Goal: Transaction & Acquisition: Purchase product/service

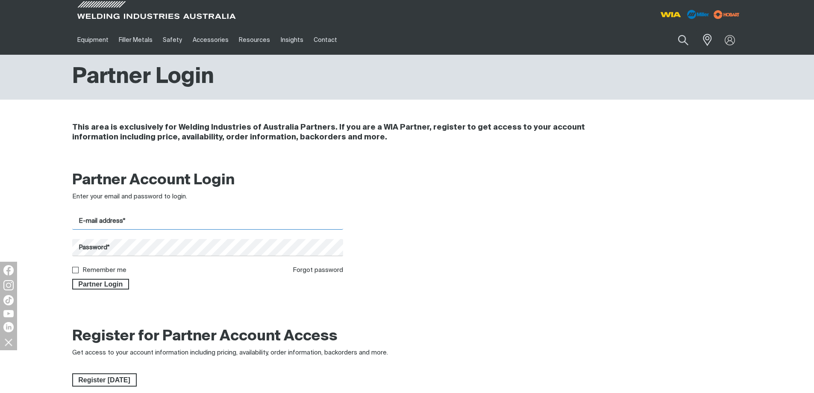
click at [181, 229] on input "E-mail address*" at bounding box center [207, 221] width 271 height 17
type input "O"
type input "[EMAIL_ADDRESS][DOMAIN_NAME]"
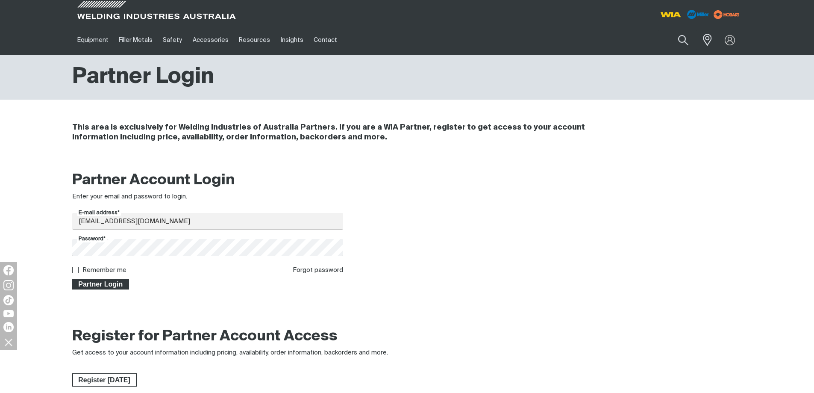
click at [109, 285] on span "Partner Login" at bounding box center [101, 284] width 56 height 11
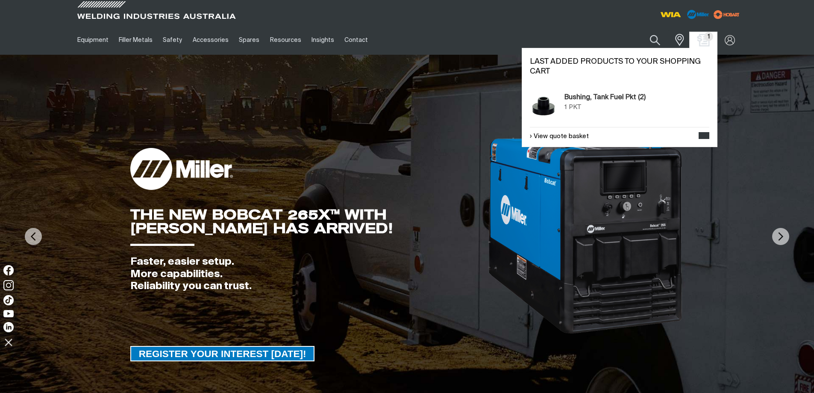
click at [699, 39] on img "Shopping cart (1 product(s))" at bounding box center [703, 40] width 12 height 12
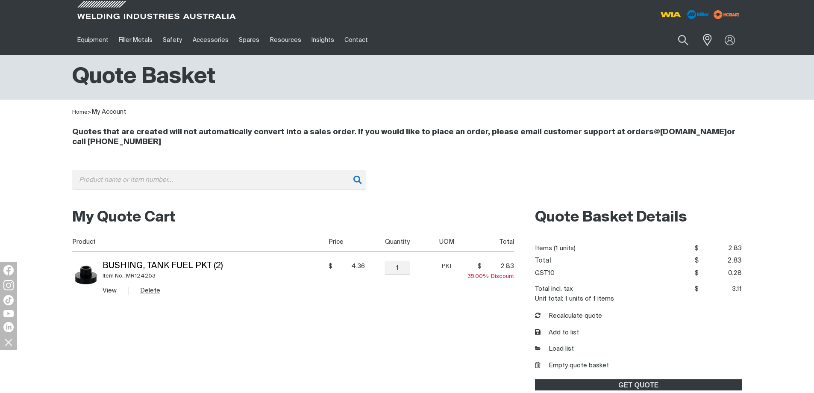
click at [146, 287] on button "Delete" at bounding box center [150, 290] width 20 height 10
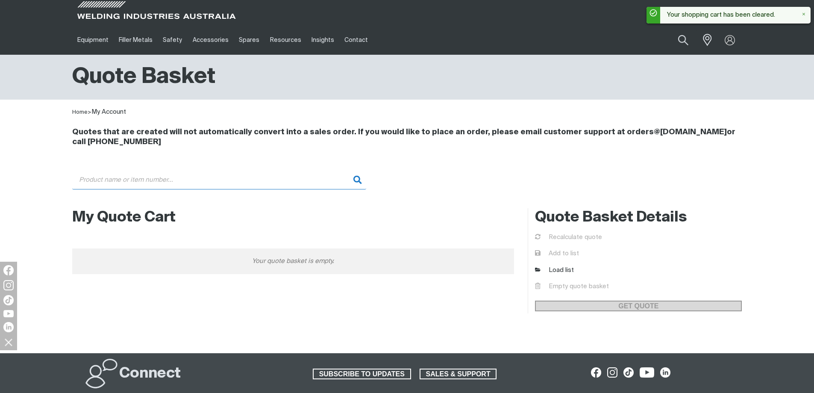
click at [147, 178] on input "Search" at bounding box center [219, 179] width 294 height 19
type input "m"
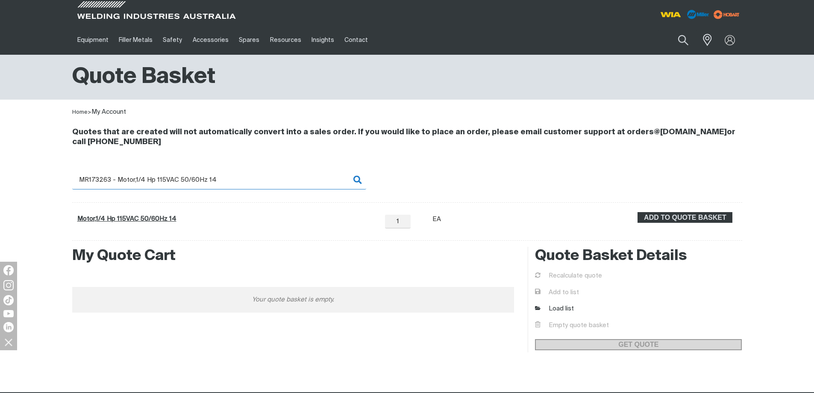
type input "MR173263 - Motor,1/4 Hp 115VAC 50/60Hz 14"
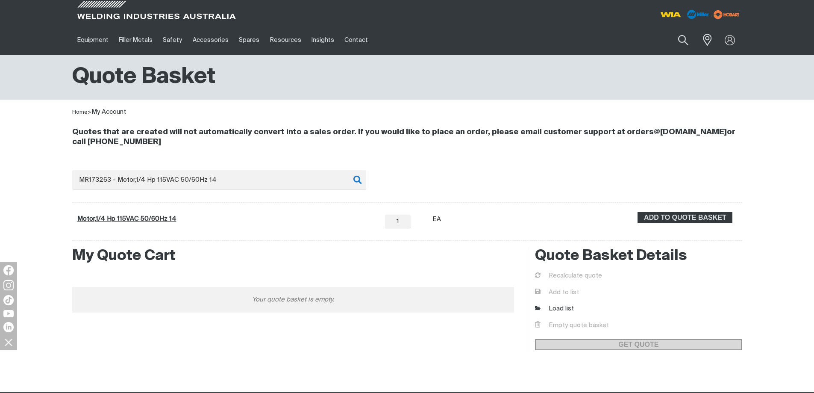
click at [155, 219] on link "Motor,1/4 Hp 115VAC 50/60Hz 14" at bounding box center [126, 218] width 99 height 6
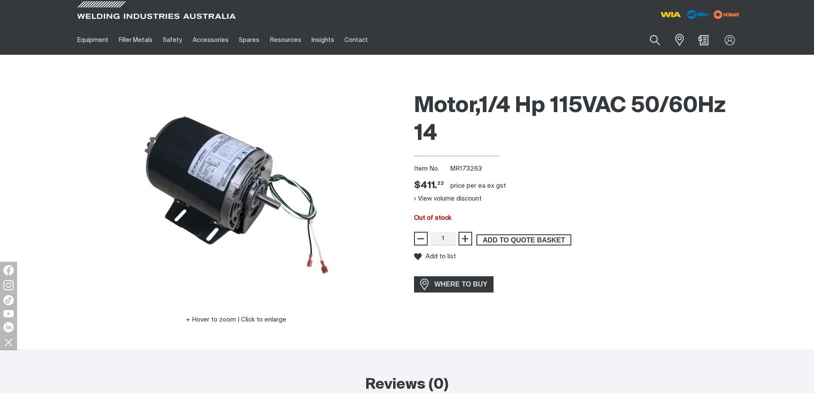
click at [510, 238] on span "ADD TO QUOTE BASKET" at bounding box center [523, 239] width 93 height 11
click at [503, 241] on span "ADD TO QUOTE BASKET" at bounding box center [523, 239] width 93 height 11
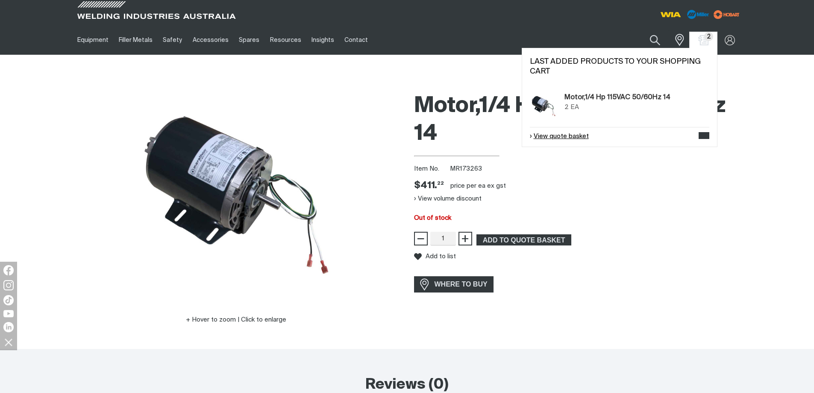
click at [560, 137] on link "View quote basket" at bounding box center [559, 137] width 59 height 10
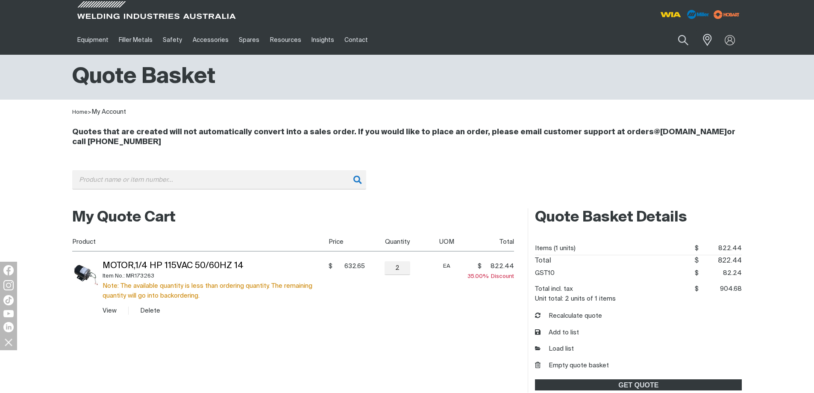
click at [149, 311] on button "Delete" at bounding box center [150, 310] width 20 height 10
